Goal: Task Accomplishment & Management: Manage account settings

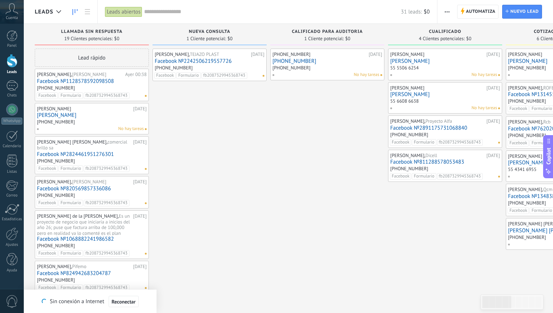
scroll to position [11, 0]
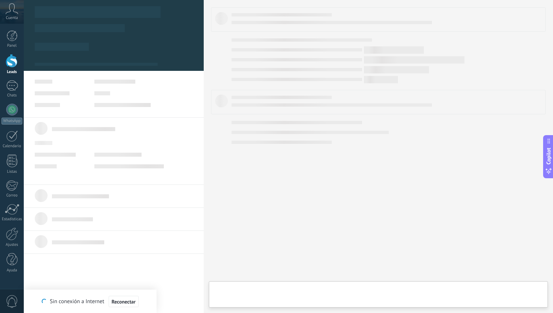
click at [14, 65] on div at bounding box center [12, 61] width 11 height 14
